Goal: Transaction & Acquisition: Book appointment/travel/reservation

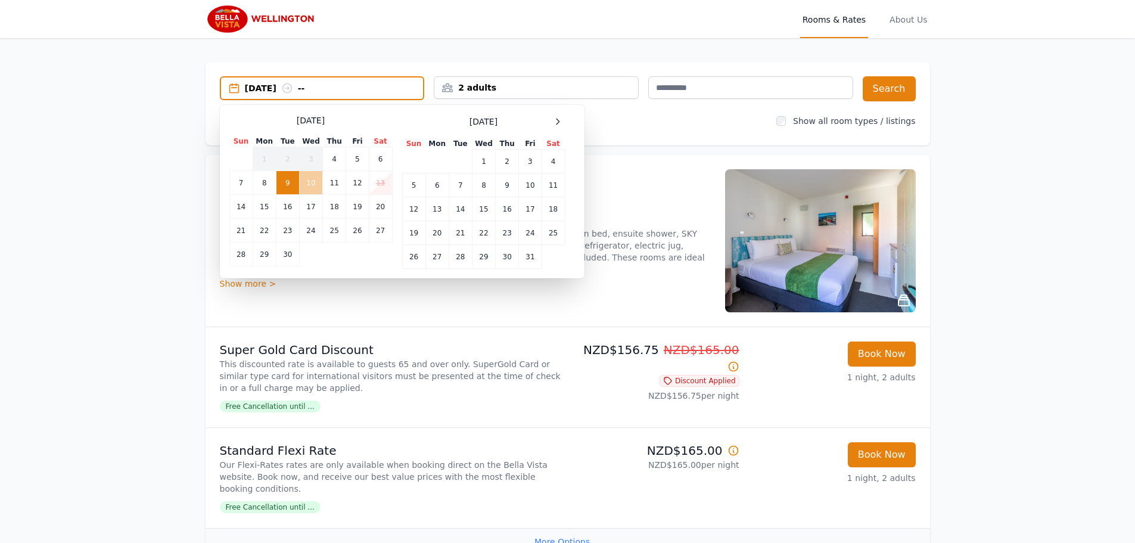
click at [309, 183] on td "10" at bounding box center [310, 183] width 23 height 24
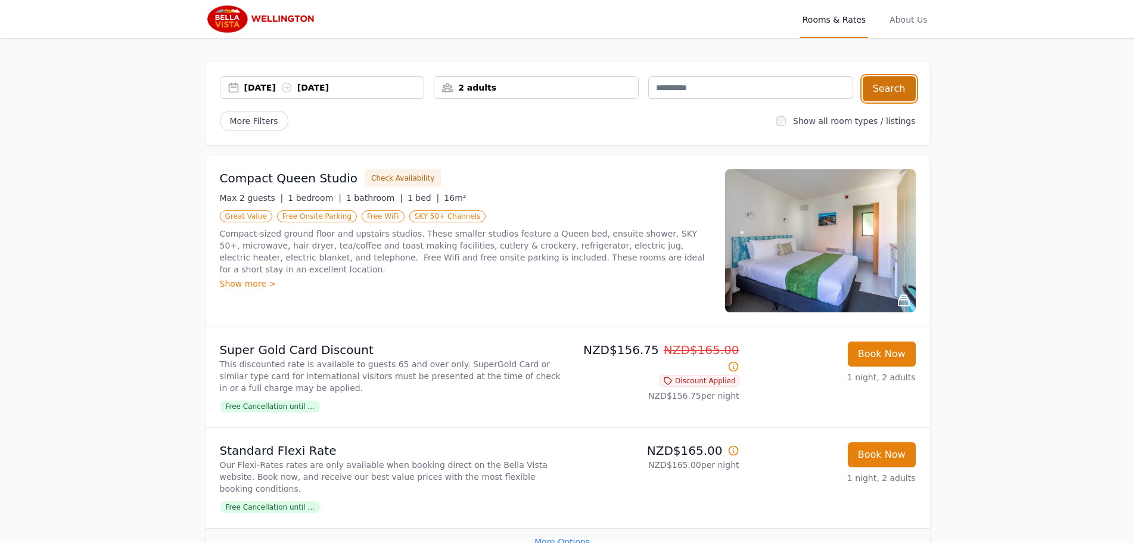
click at [895, 91] on button "Search" at bounding box center [888, 88] width 53 height 25
click at [292, 82] on icon at bounding box center [287, 88] width 12 height 12
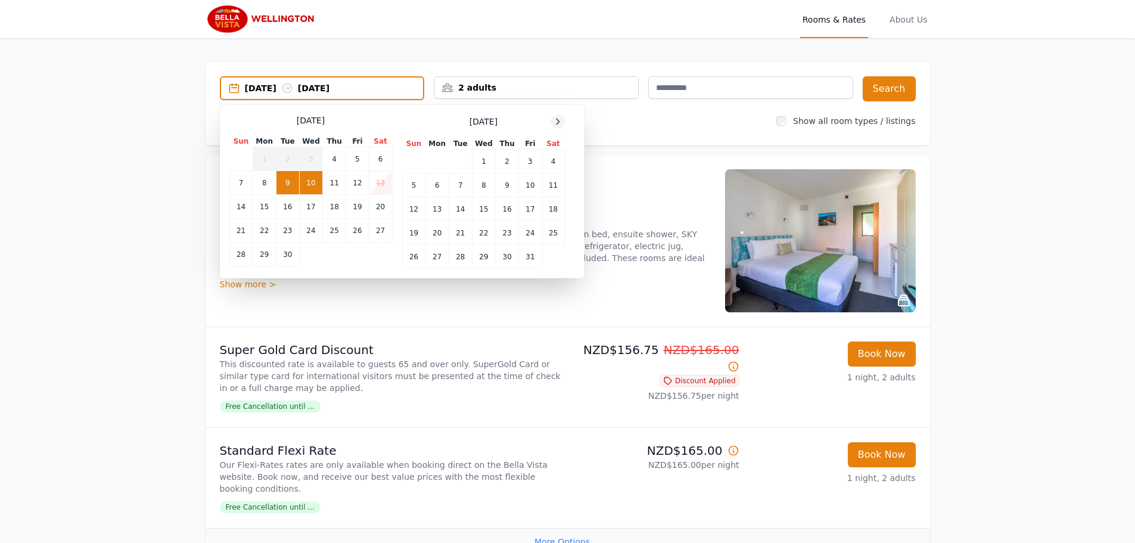
click at [559, 120] on icon at bounding box center [558, 122] width 10 height 10
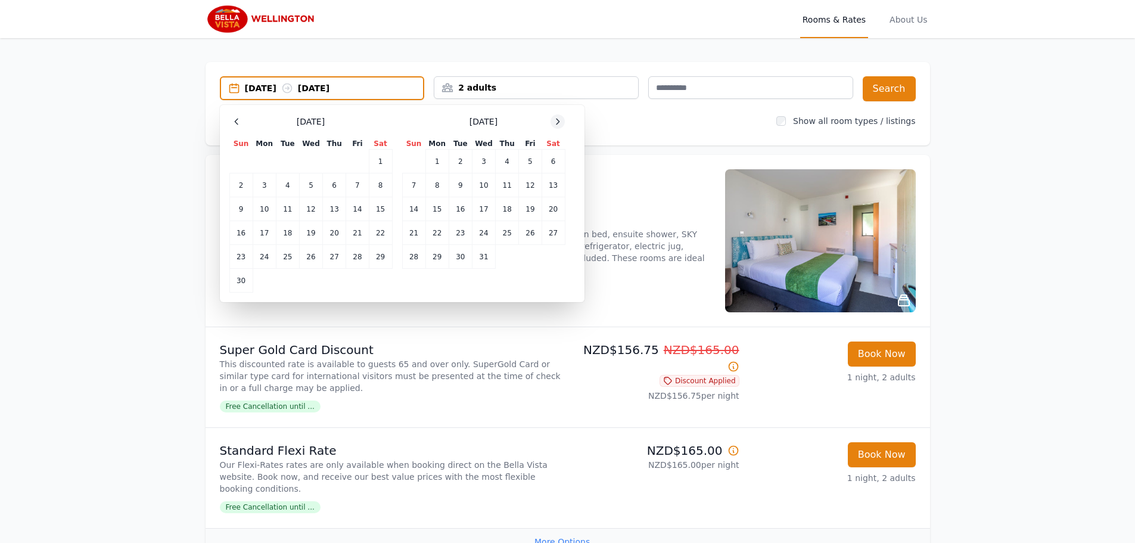
click at [559, 120] on icon at bounding box center [558, 122] width 10 height 10
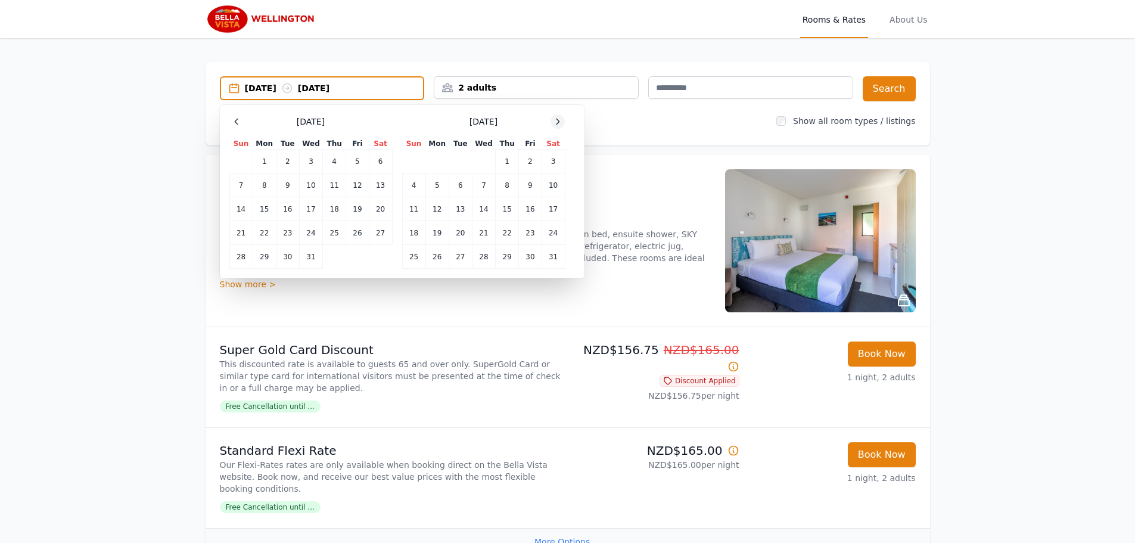
click at [559, 120] on icon at bounding box center [558, 122] width 10 height 10
click at [437, 183] on td "9" at bounding box center [436, 185] width 23 height 24
click at [462, 185] on td "10" at bounding box center [459, 185] width 23 height 24
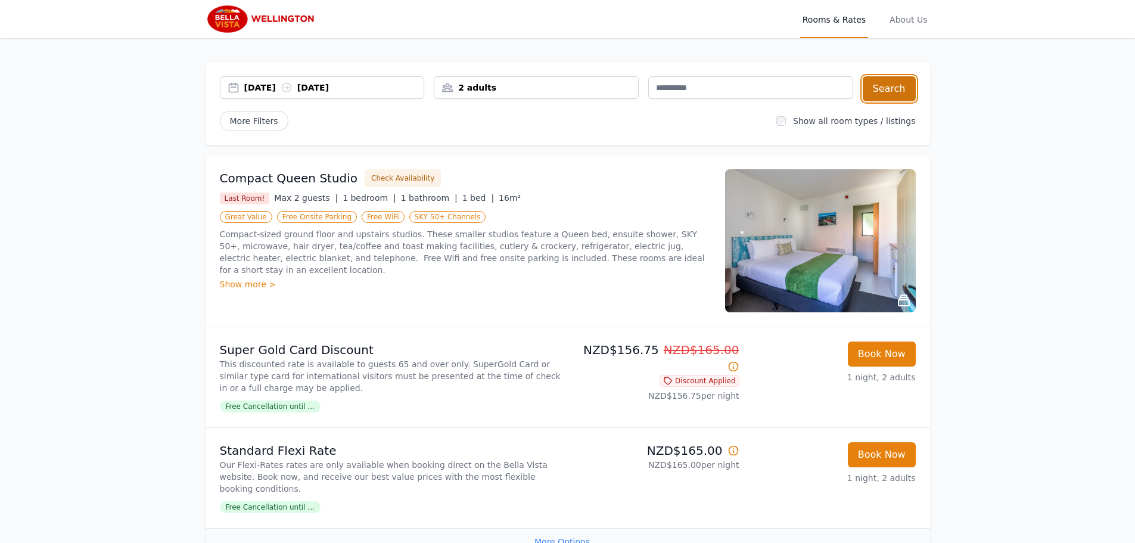
click at [885, 84] on button "Search" at bounding box center [888, 88] width 53 height 25
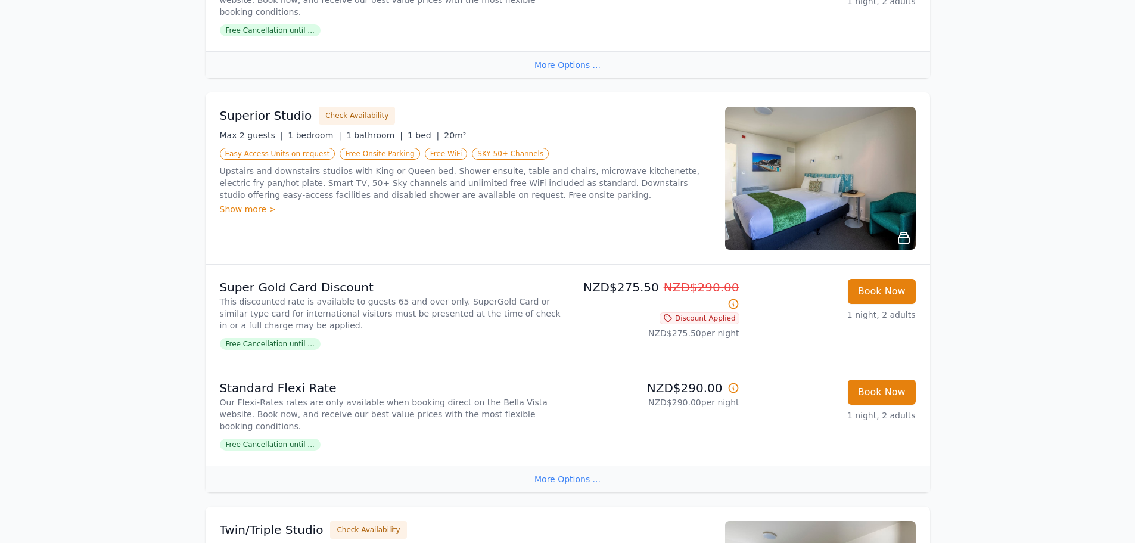
scroll to position [179, 0]
